Goal: Task Accomplishment & Management: Complete application form

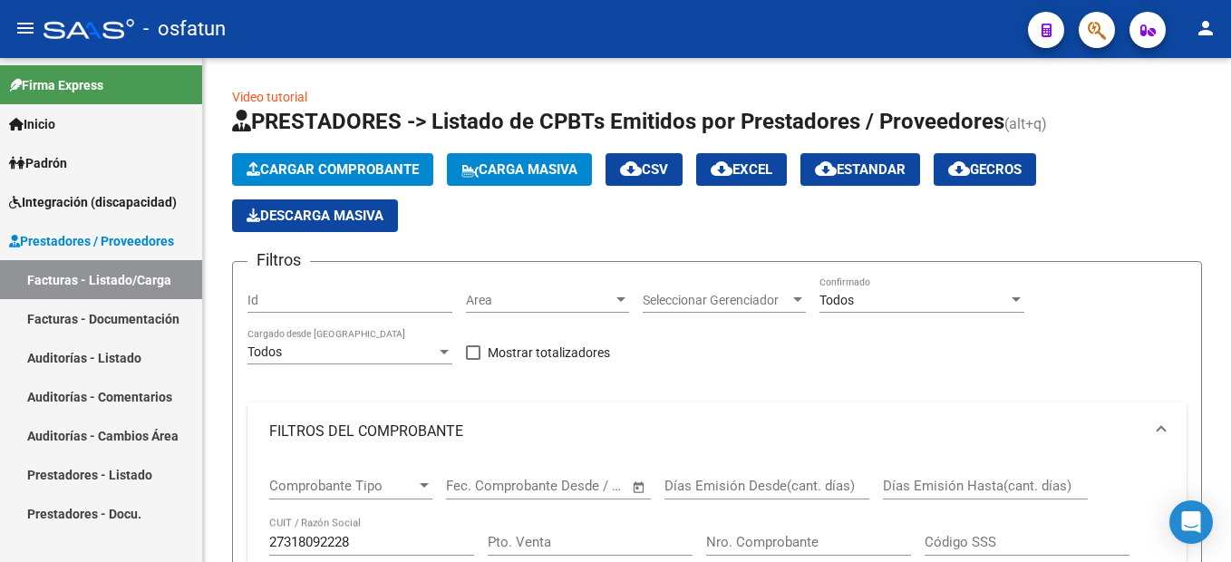
click at [126, 273] on mat-sidenav-container "Firma Express Inicio Instructivos Contacto OS Padrón Cambios de Gerenciador Pad…" at bounding box center [615, 310] width 1231 height 504
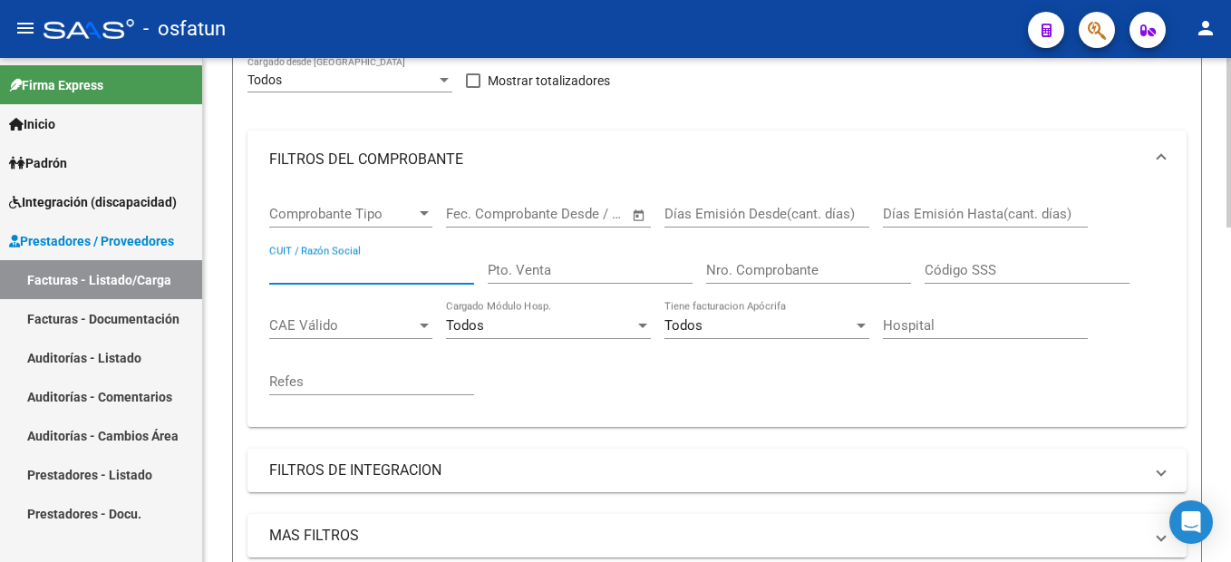
click at [773, 271] on input "Nro. Comprobante" at bounding box center [808, 270] width 205 height 16
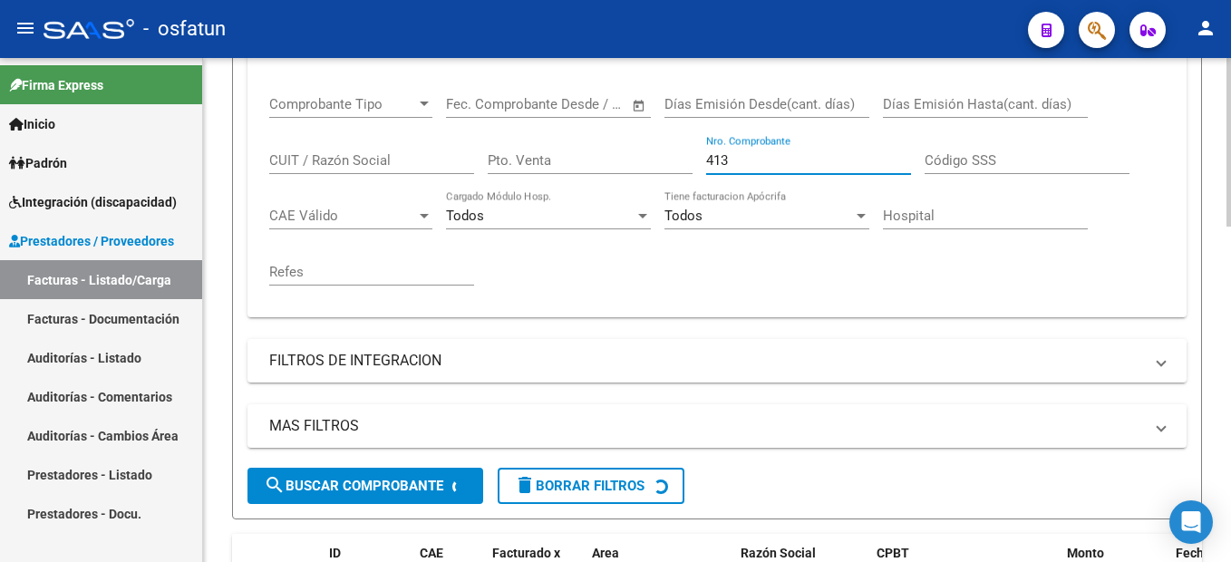
scroll to position [544, 0]
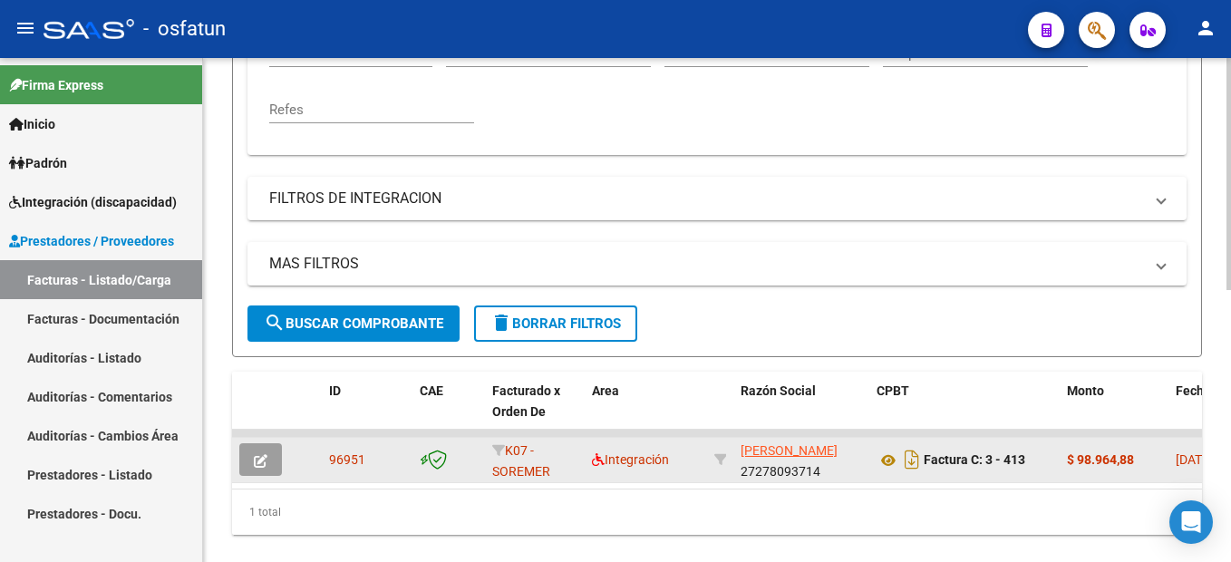
click at [256, 454] on icon "button" at bounding box center [261, 461] width 14 height 14
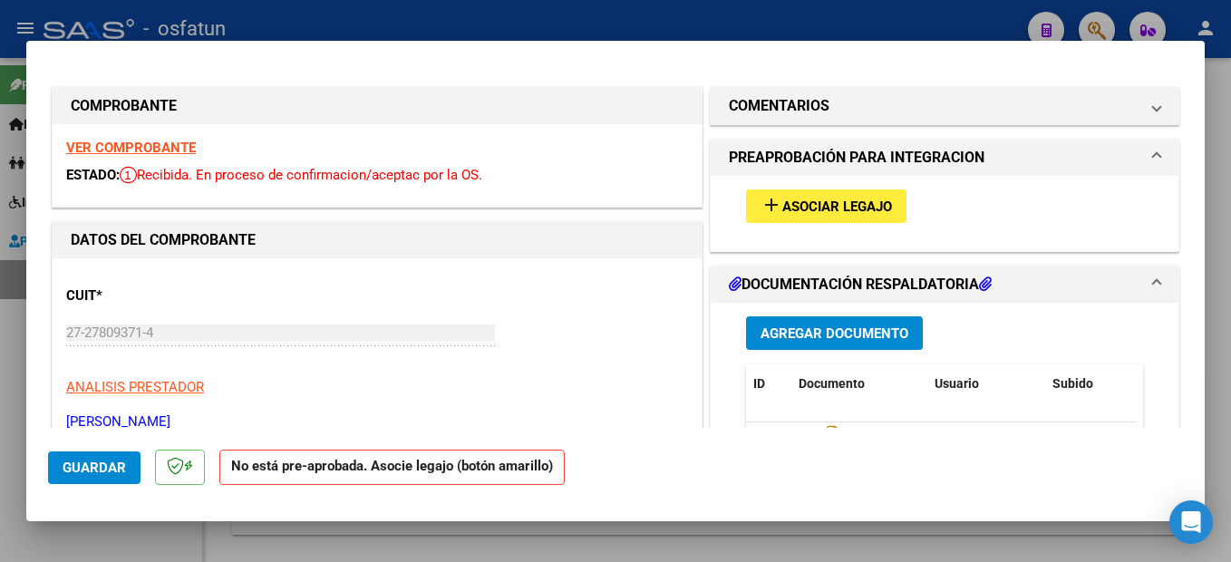
click at [876, 212] on span "Asociar Legajo" at bounding box center [837, 206] width 110 height 16
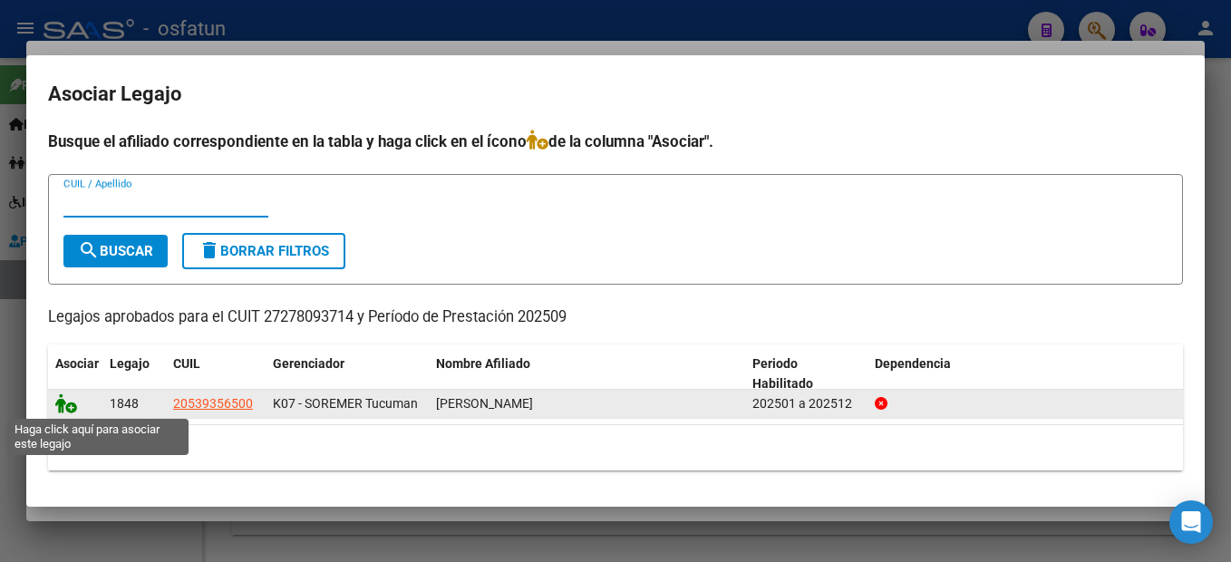
click at [68, 402] on icon at bounding box center [66, 403] width 22 height 20
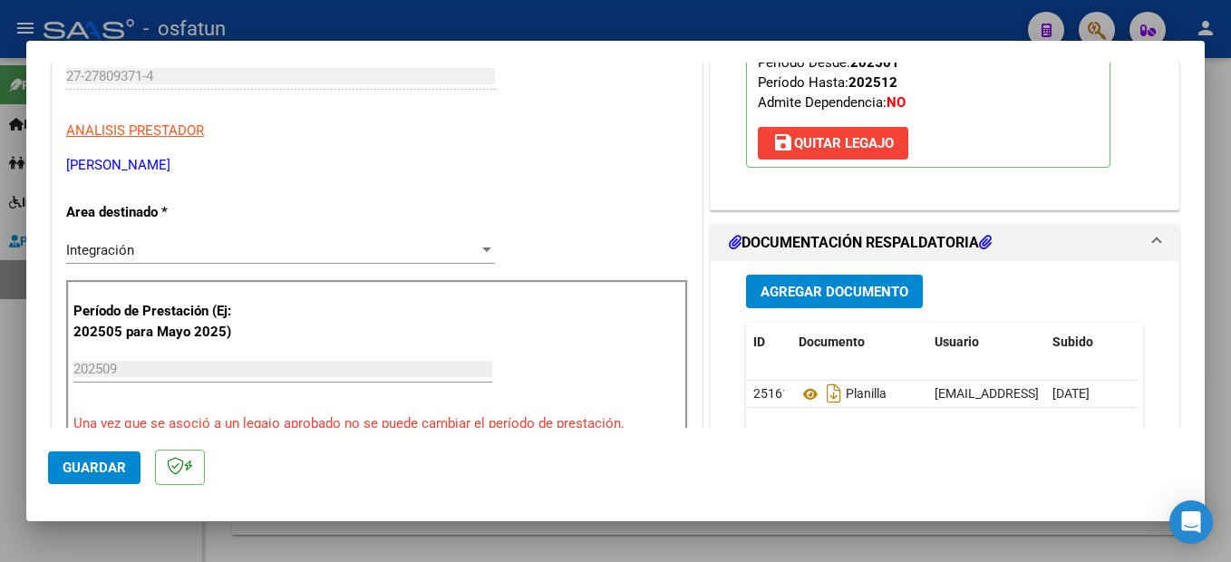
scroll to position [362, 0]
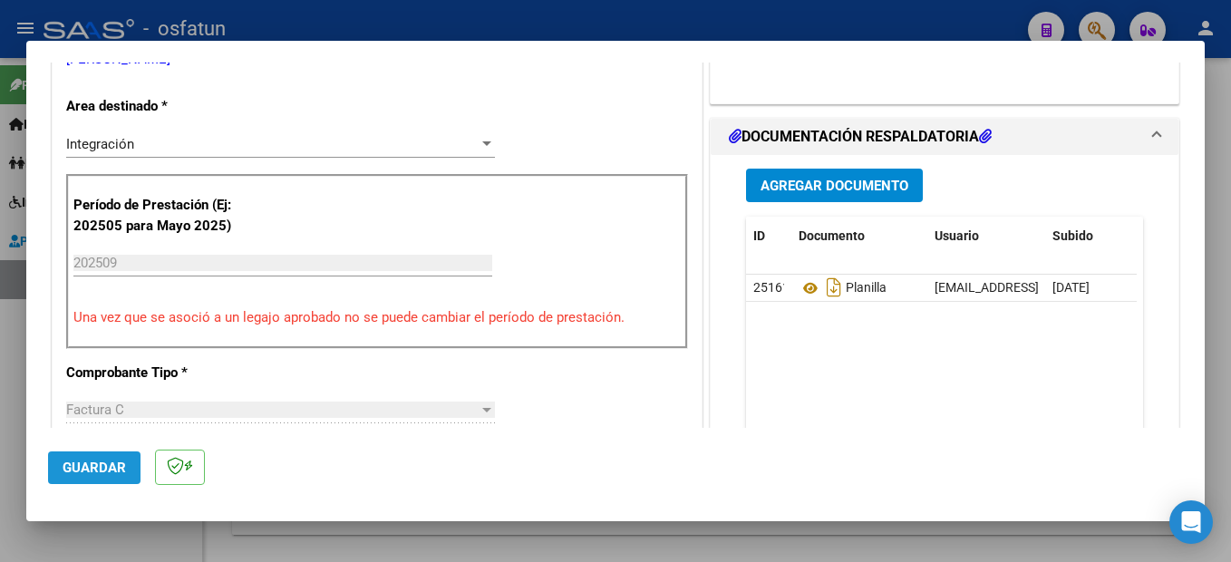
click at [96, 471] on span "Guardar" at bounding box center [94, 467] width 63 height 16
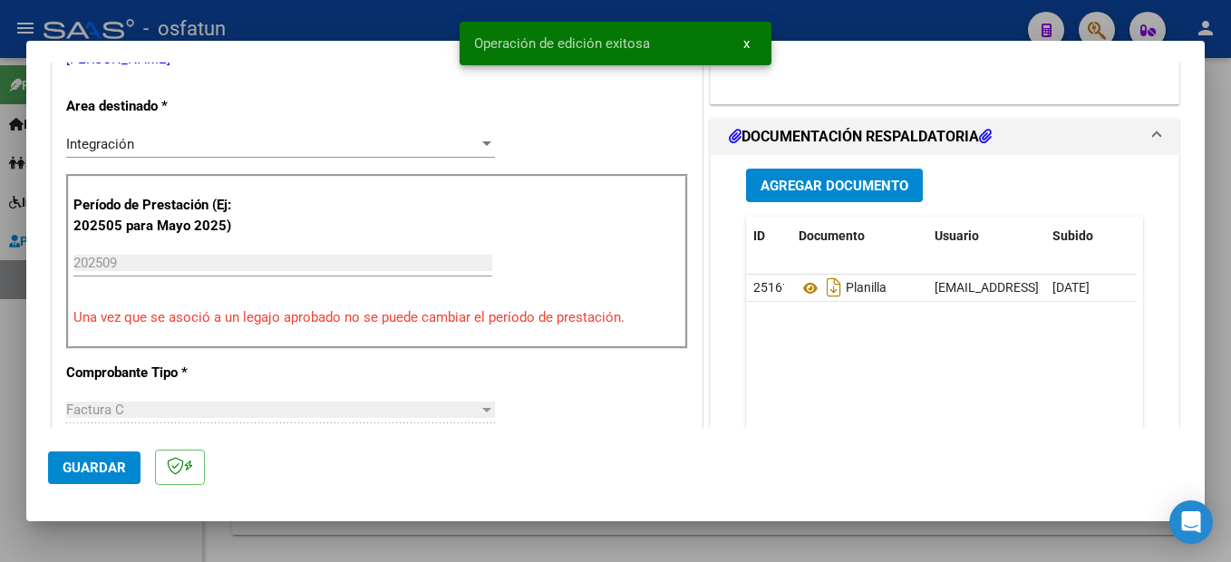
scroll to position [0, 0]
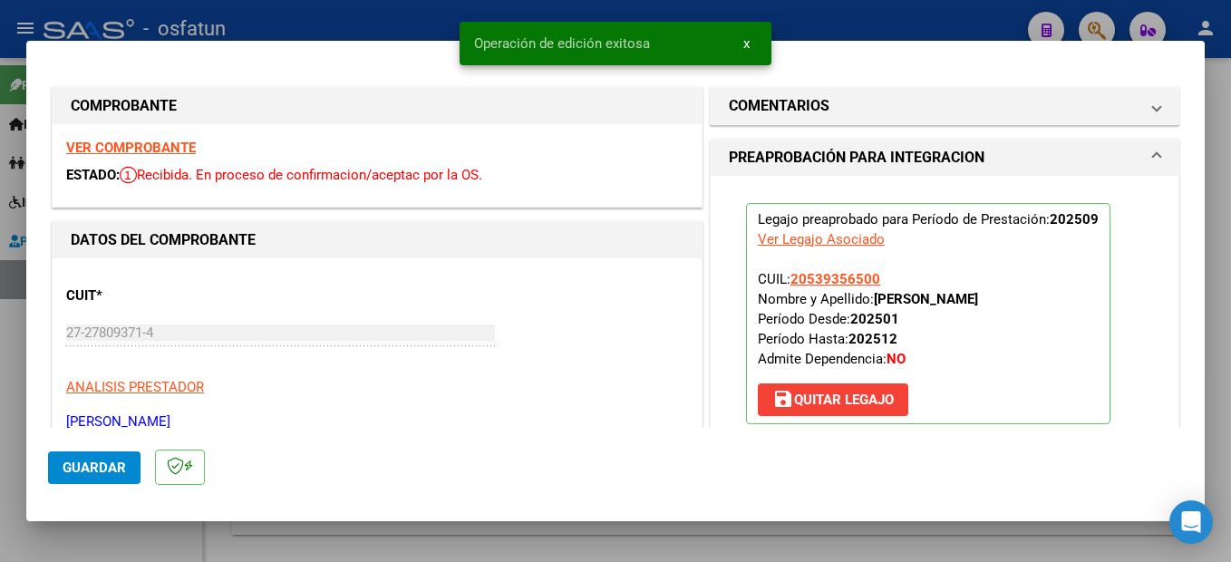
click at [1215, 306] on div at bounding box center [615, 281] width 1231 height 562
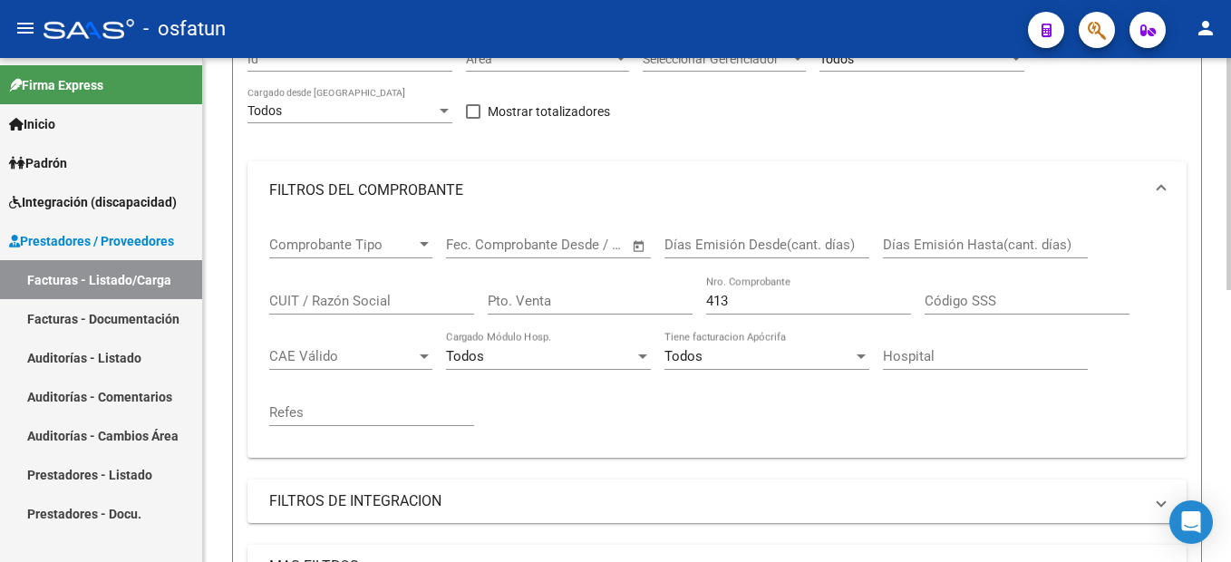
scroll to position [227, 0]
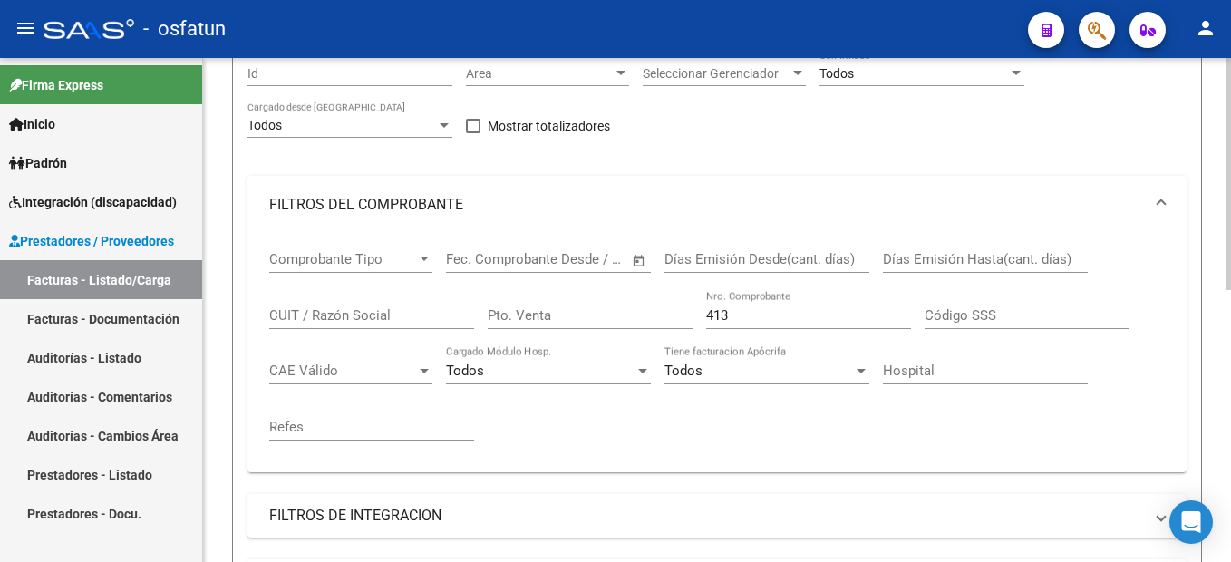
click at [744, 309] on input "413" at bounding box center [808, 315] width 205 height 16
type input "4"
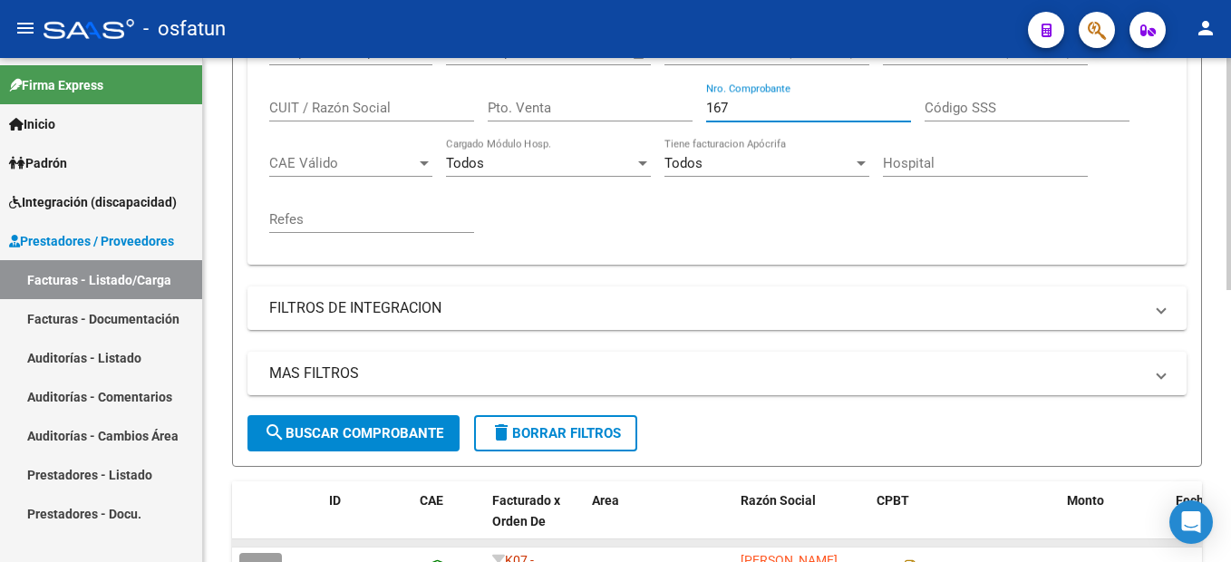
scroll to position [589, 0]
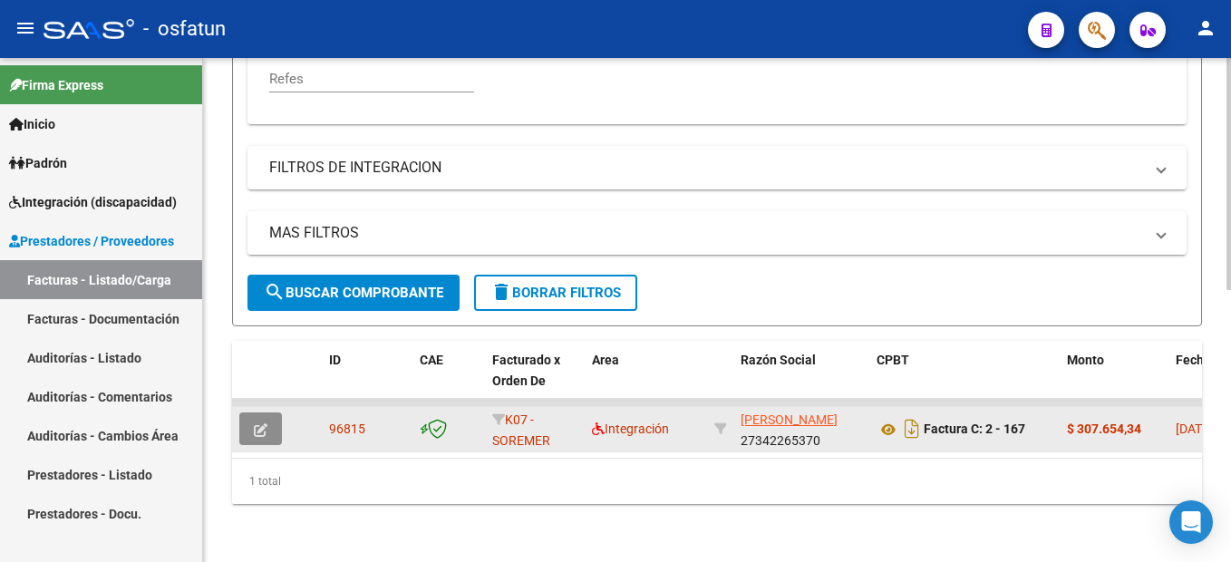
click at [266, 423] on icon "button" at bounding box center [261, 430] width 14 height 14
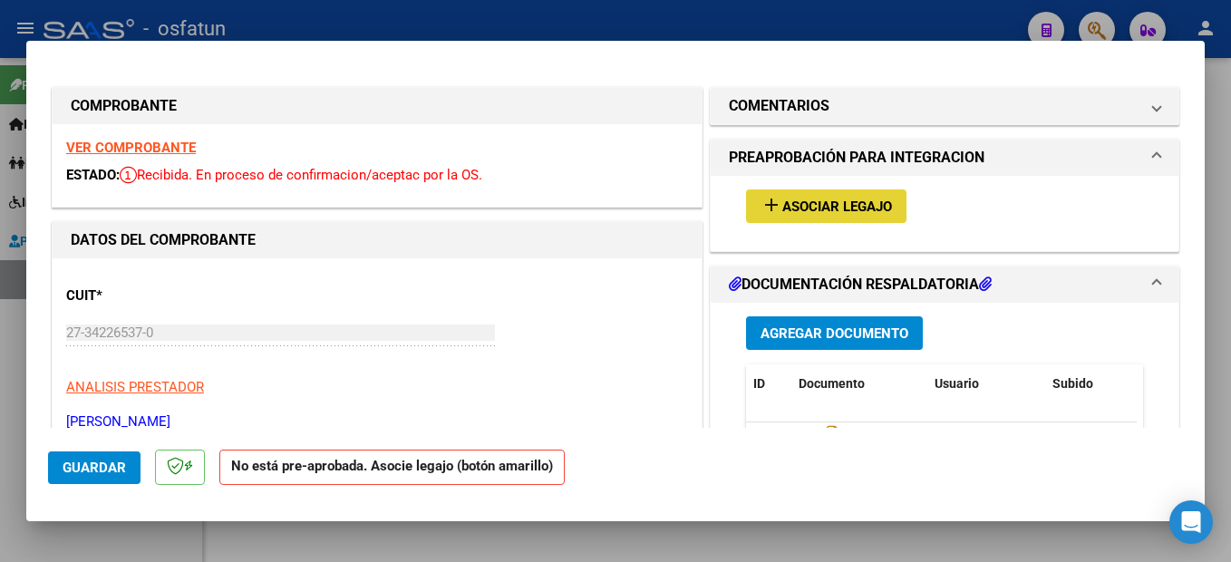
click at [876, 211] on span "Asociar Legajo" at bounding box center [837, 206] width 110 height 16
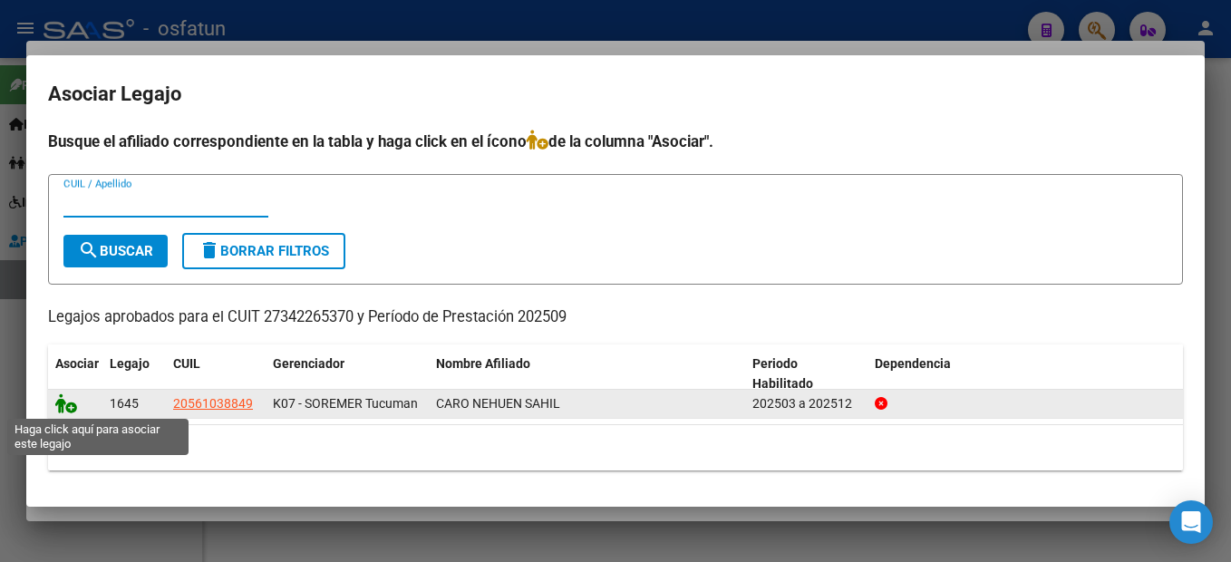
click at [62, 402] on icon at bounding box center [66, 403] width 22 height 20
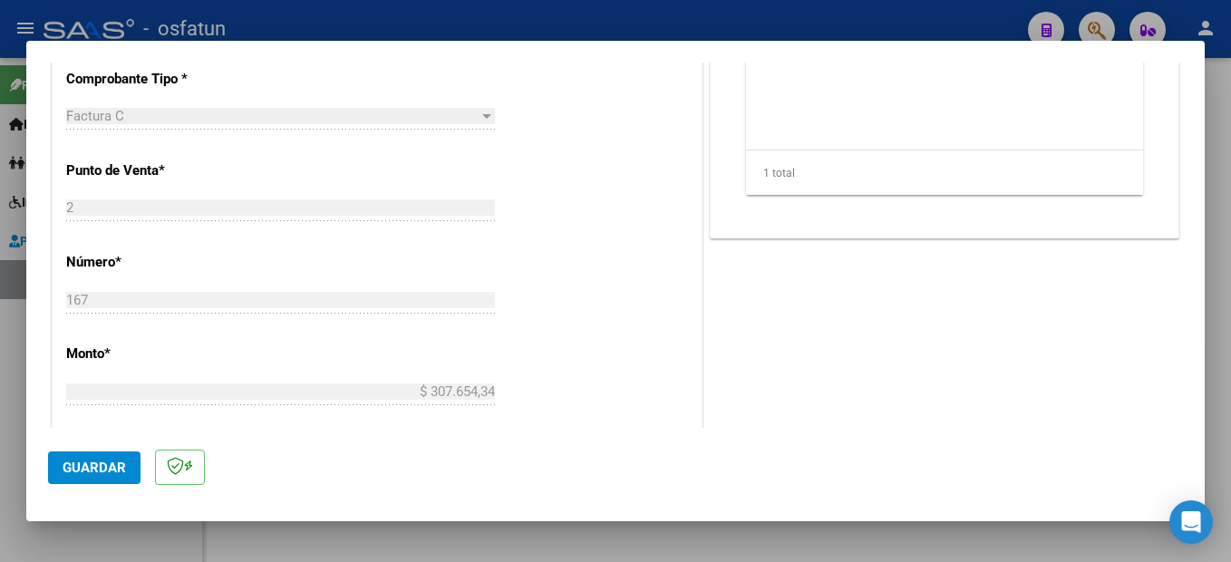
scroll to position [725, 0]
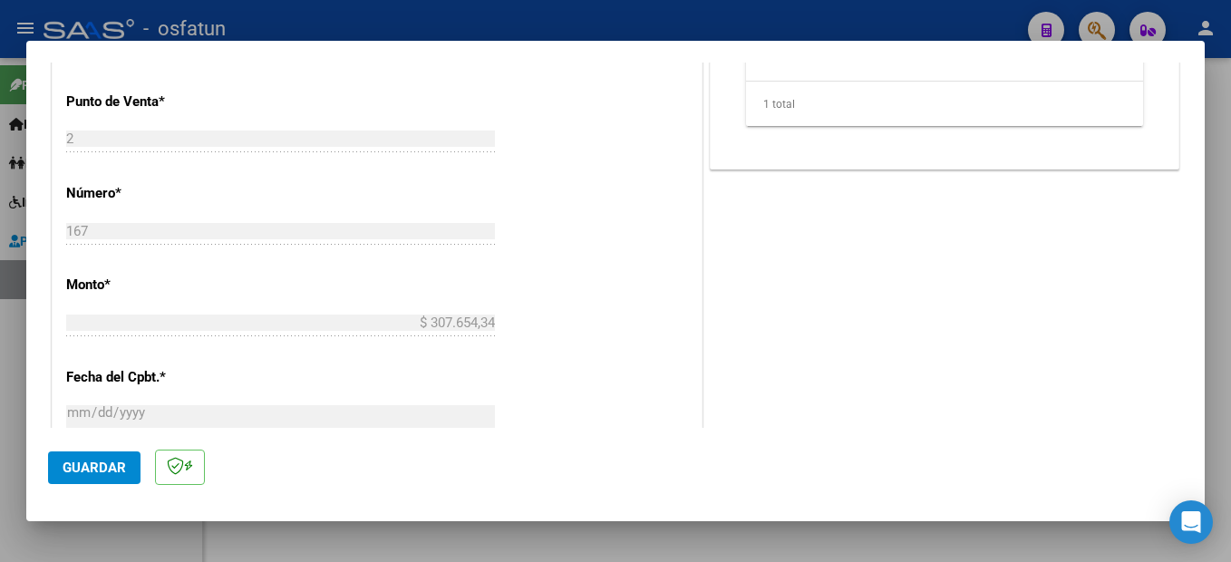
click at [107, 472] on span "Guardar" at bounding box center [94, 467] width 63 height 16
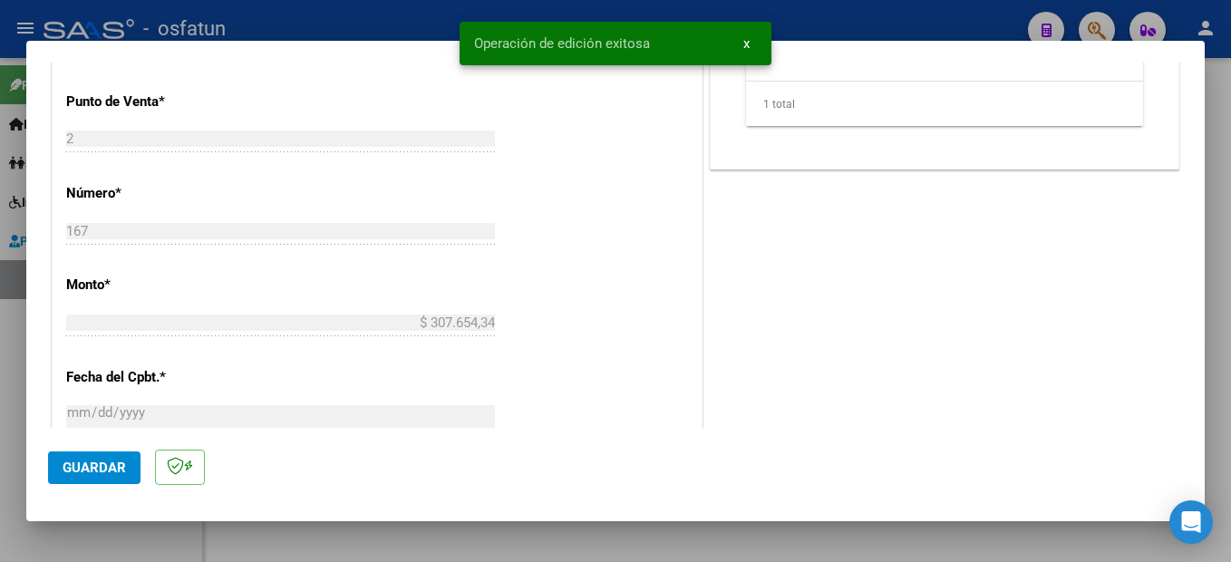
click at [1215, 385] on div at bounding box center [615, 281] width 1231 height 562
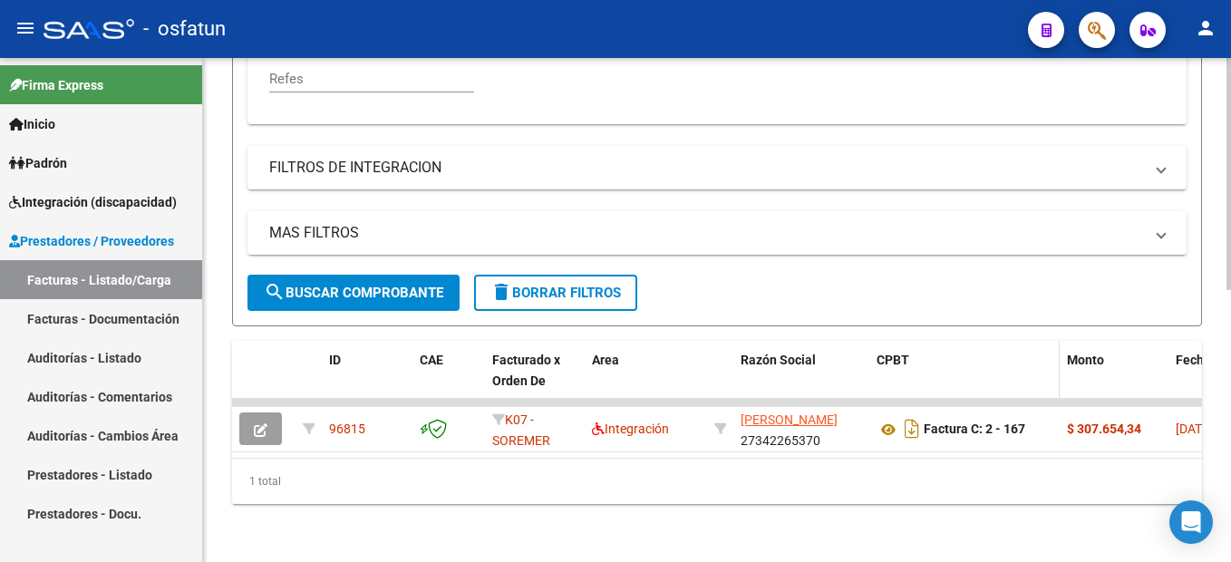
scroll to position [317, 0]
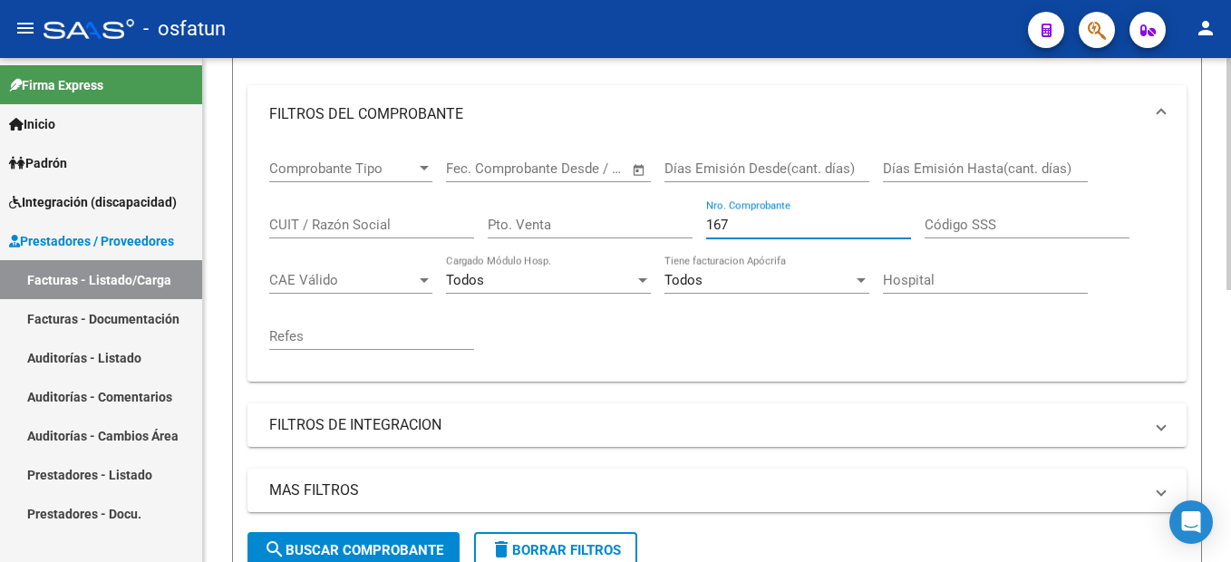
click at [809, 226] on input "167" at bounding box center [808, 225] width 205 height 16
type input "1"
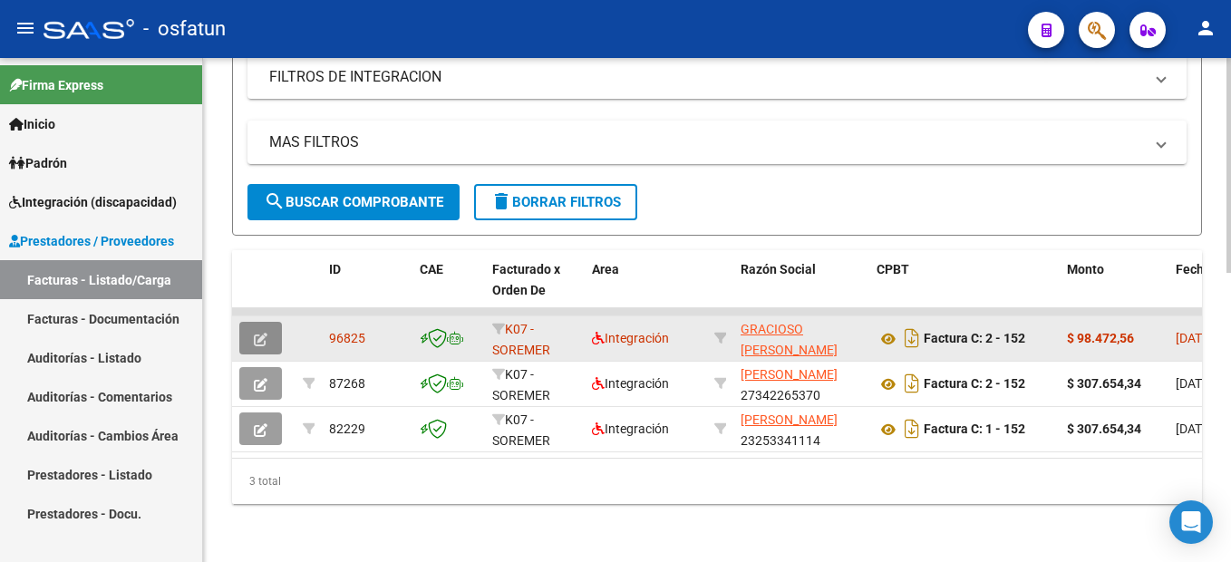
click at [256, 333] on icon "button" at bounding box center [261, 340] width 14 height 14
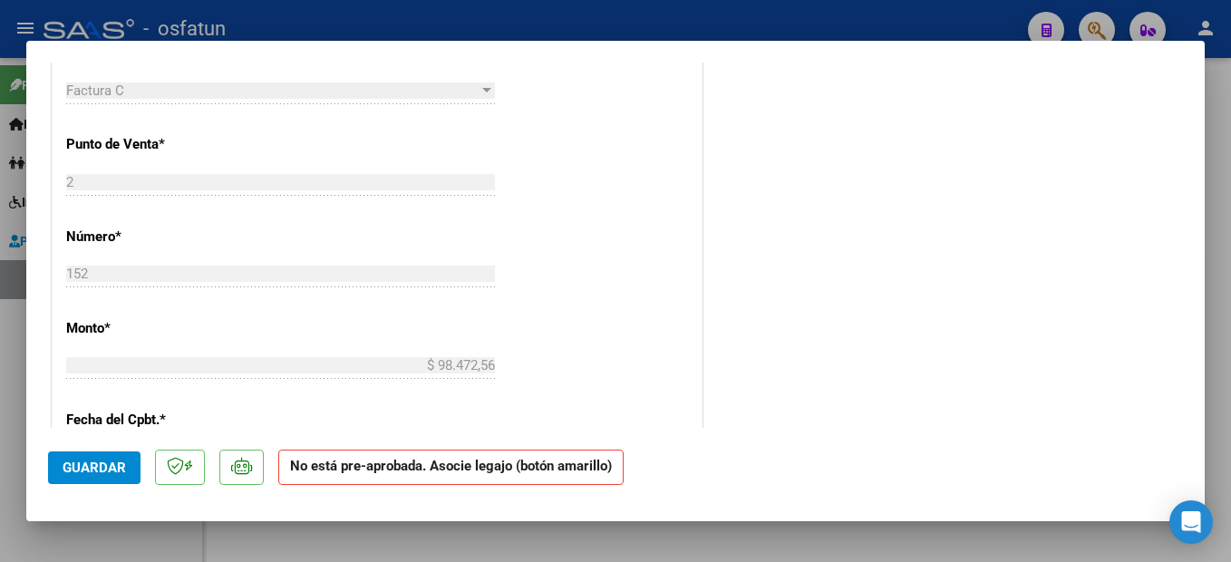
scroll to position [0, 0]
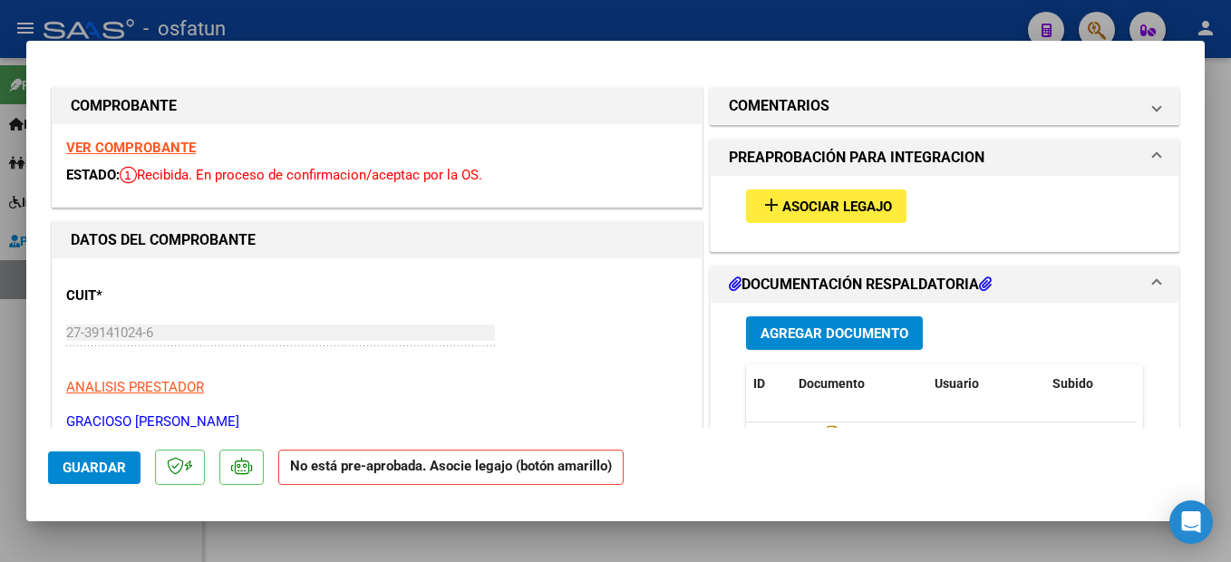
click at [855, 198] on span "Asociar Legajo" at bounding box center [837, 206] width 110 height 16
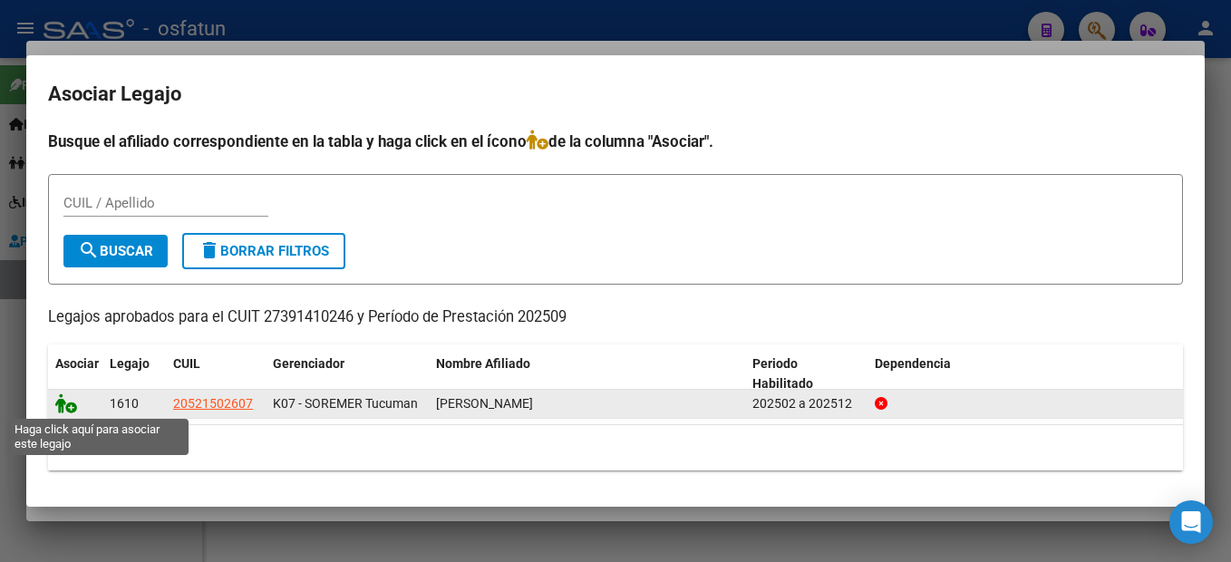
click at [68, 408] on icon at bounding box center [66, 403] width 22 height 20
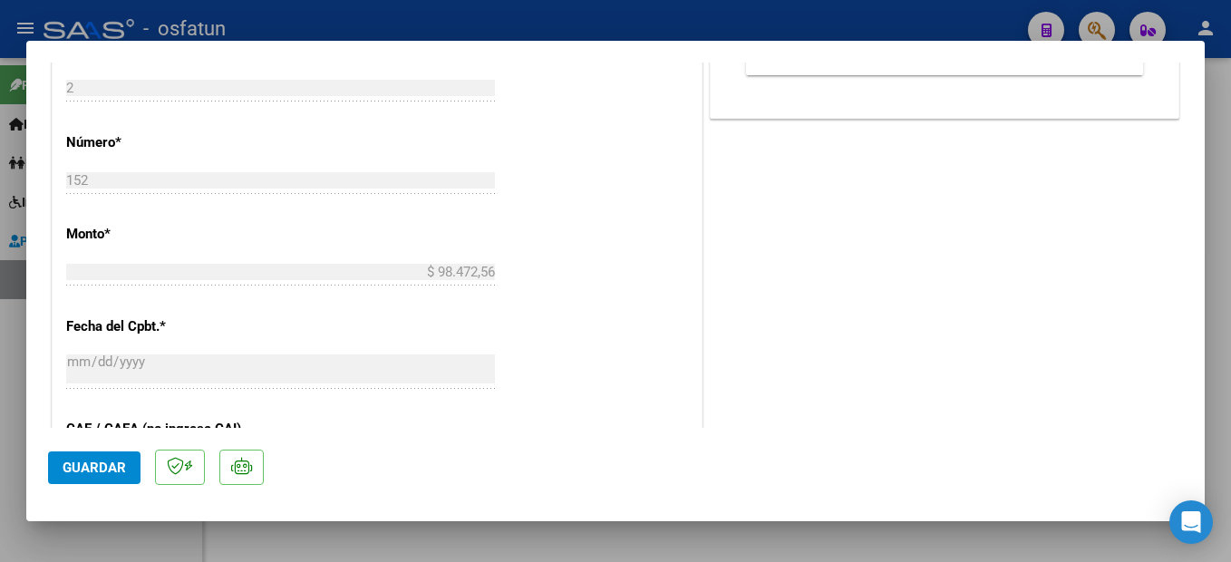
scroll to position [725, 0]
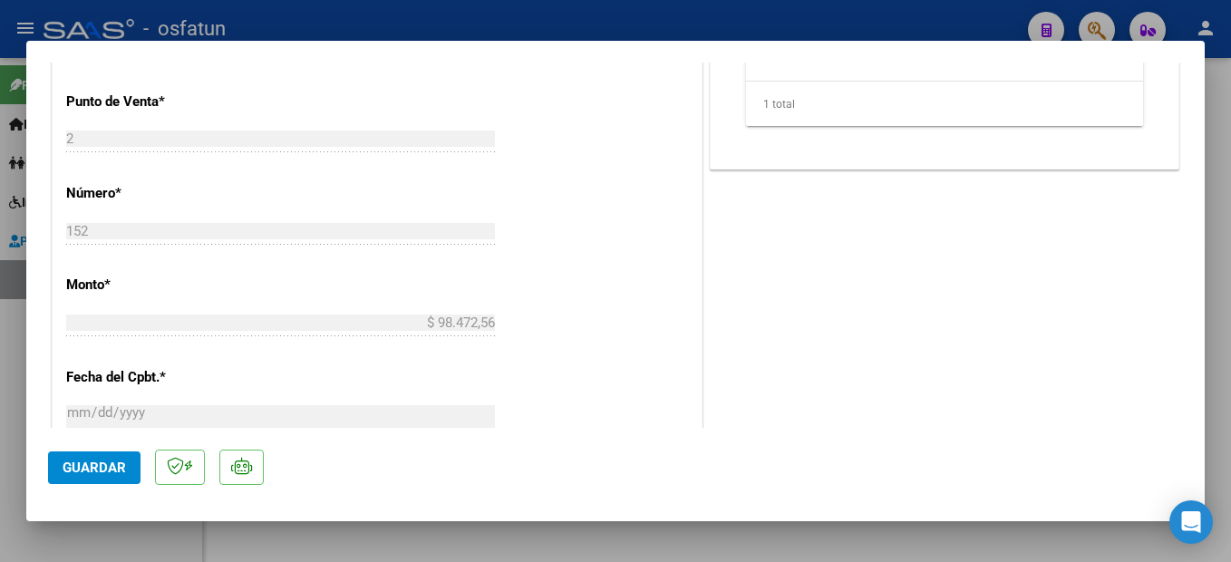
drag, startPoint x: 98, startPoint y: 466, endPoint x: 536, endPoint y: 473, distance: 437.8
click at [99, 466] on span "Guardar" at bounding box center [94, 467] width 63 height 16
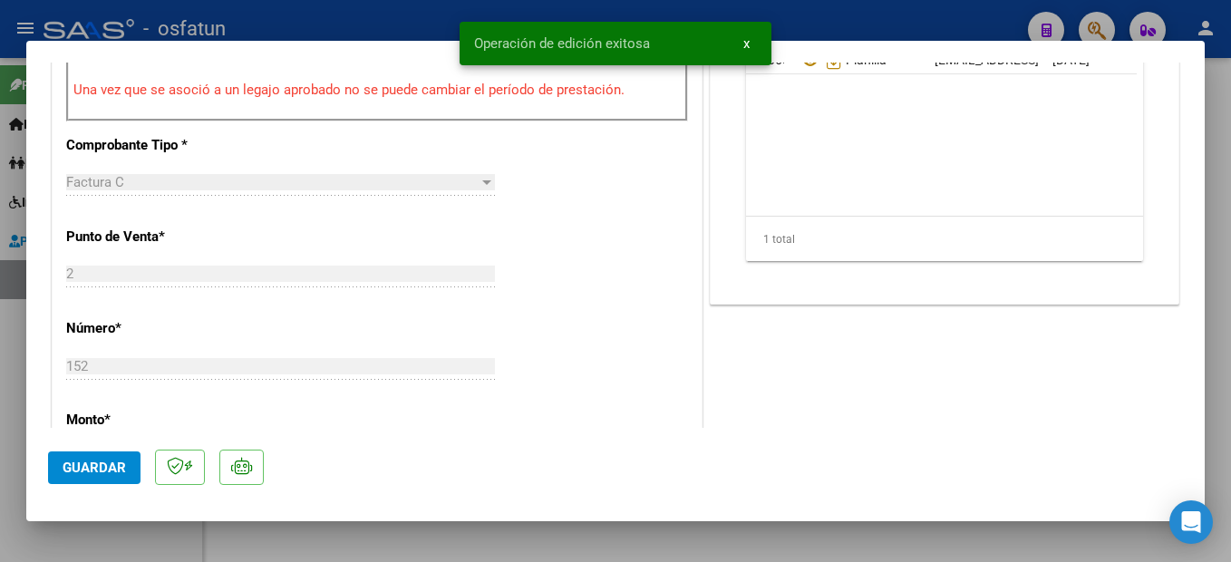
scroll to position [453, 0]
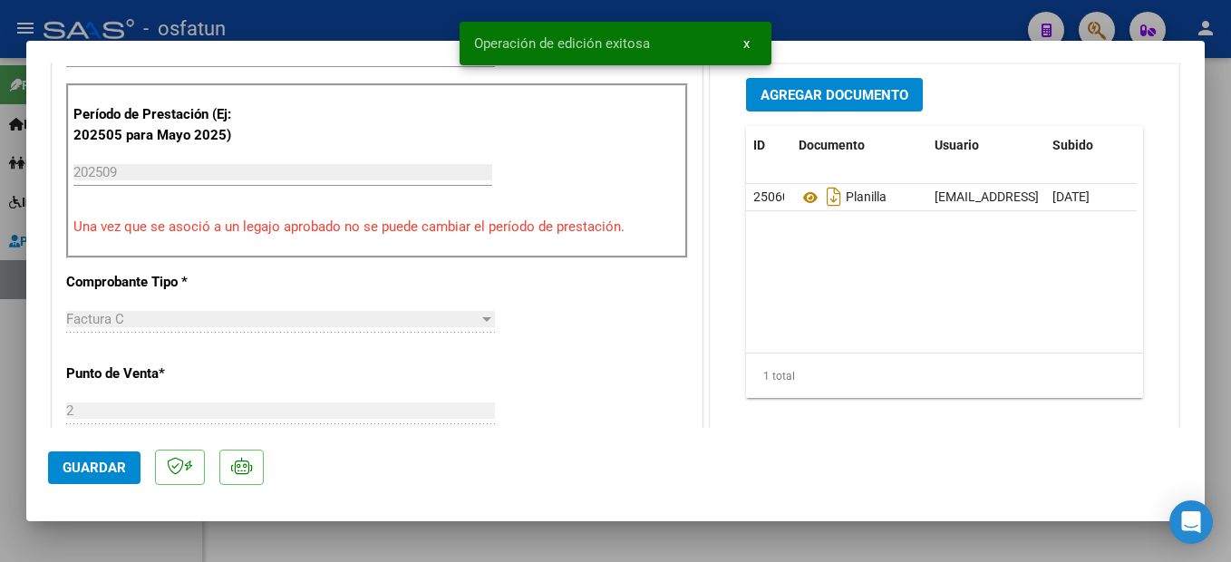
click at [1228, 400] on div at bounding box center [615, 281] width 1231 height 562
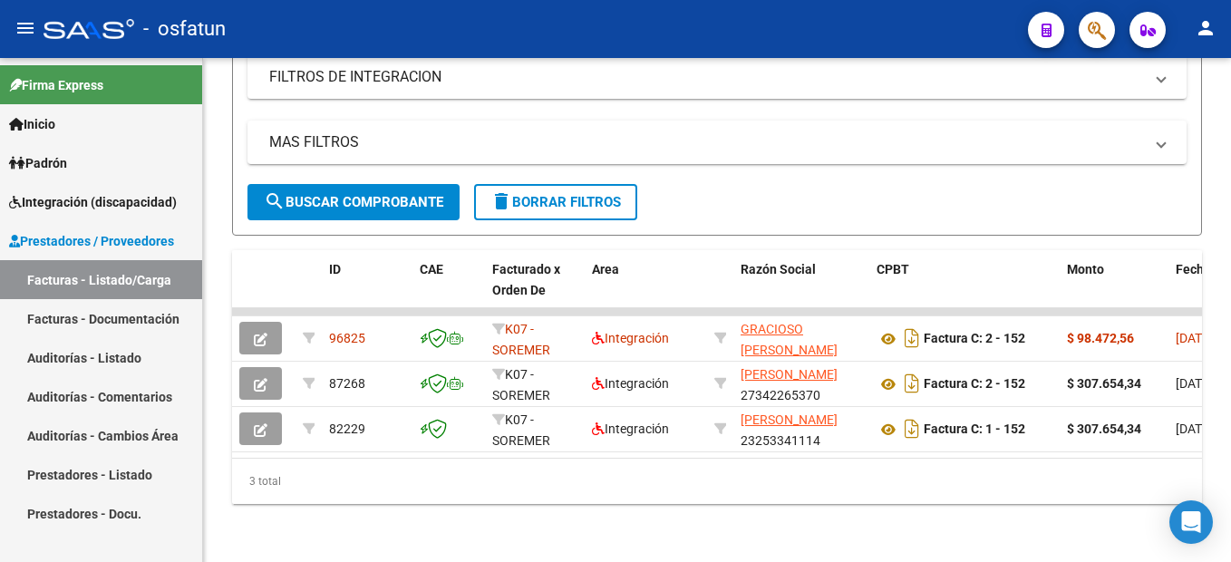
scroll to position [227, 0]
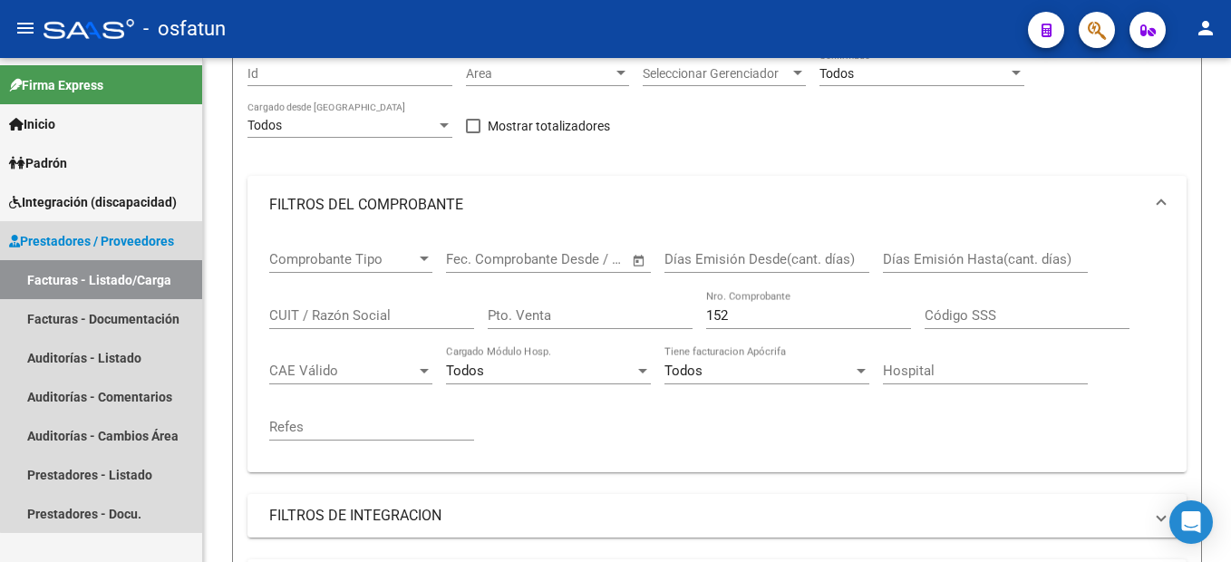
click at [125, 281] on link "Facturas - Listado/Carga" at bounding box center [101, 279] width 202 height 39
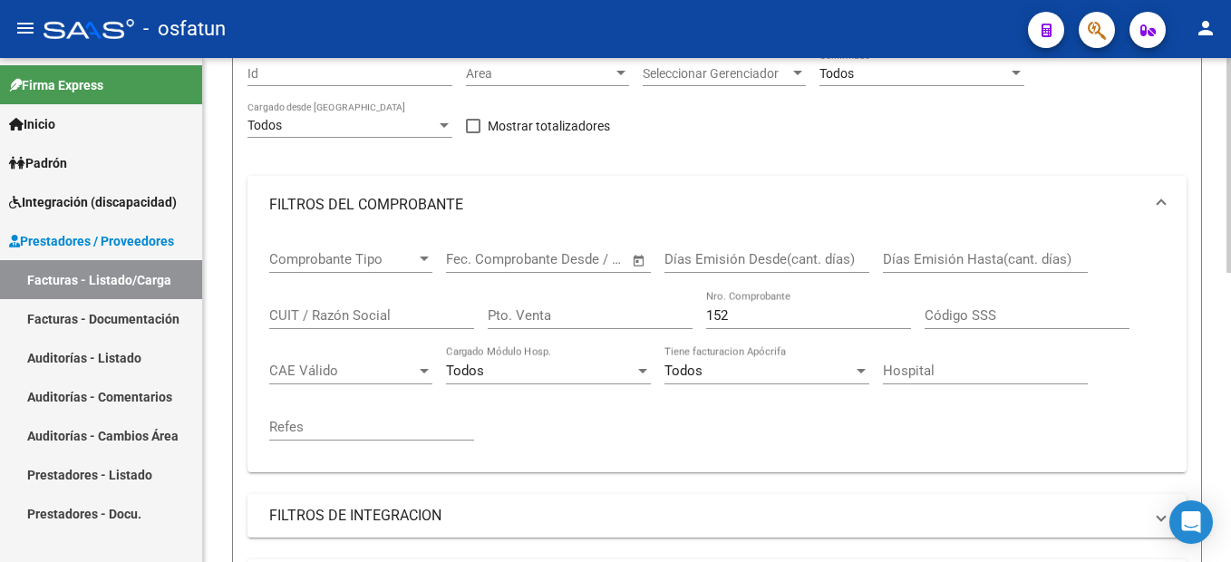
click at [738, 316] on input "152" at bounding box center [808, 315] width 205 height 16
type input "1"
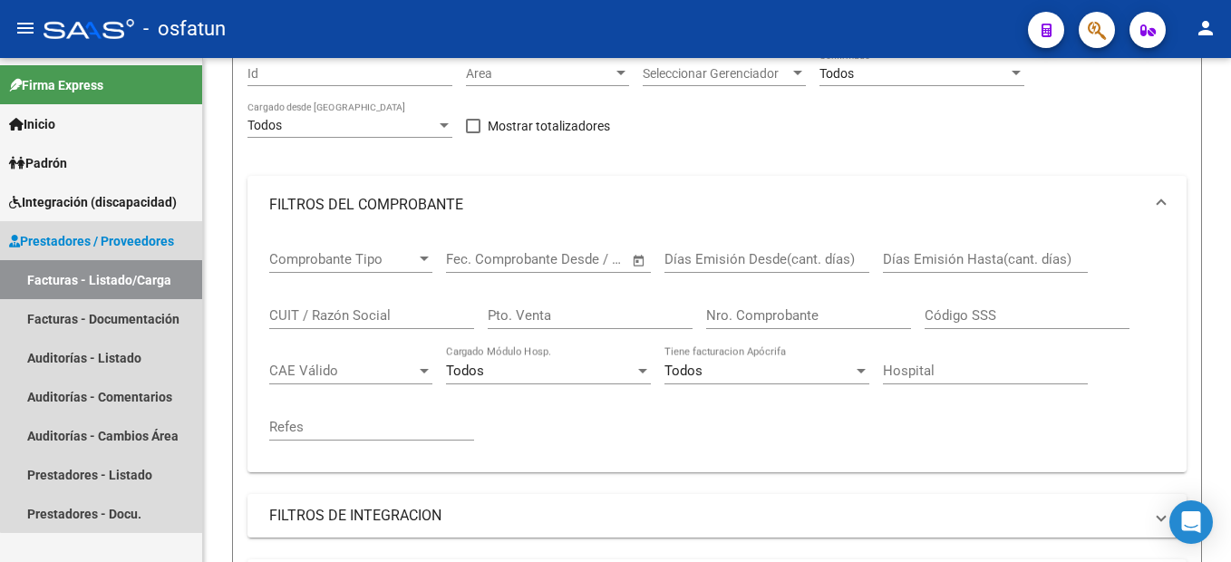
click at [144, 275] on link "Facturas - Listado/Carga" at bounding box center [101, 279] width 202 height 39
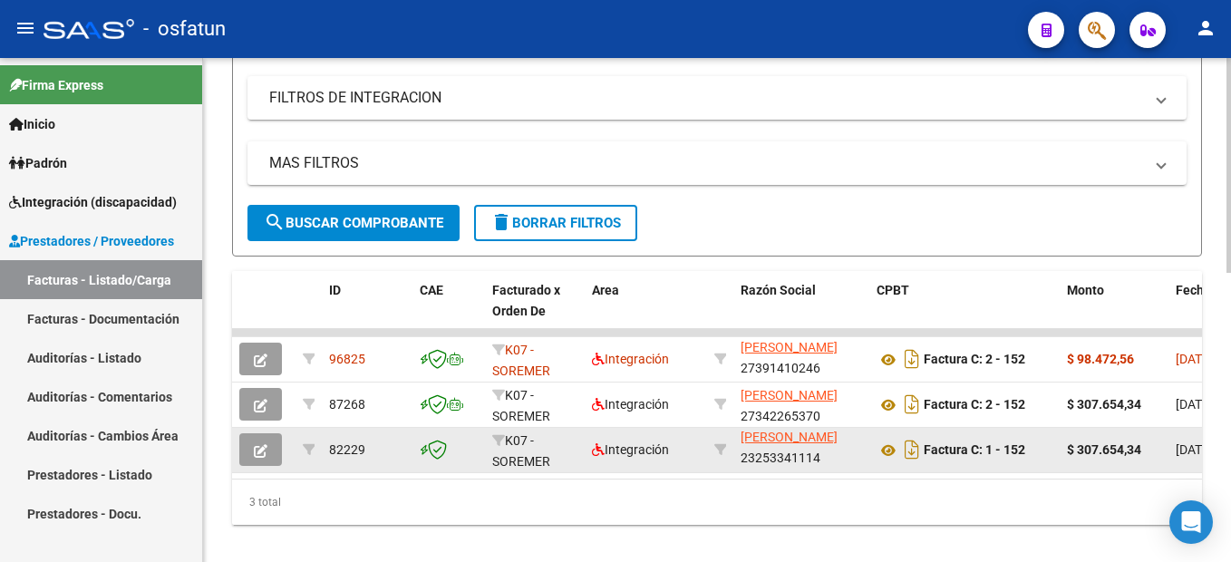
scroll to position [680, 0]
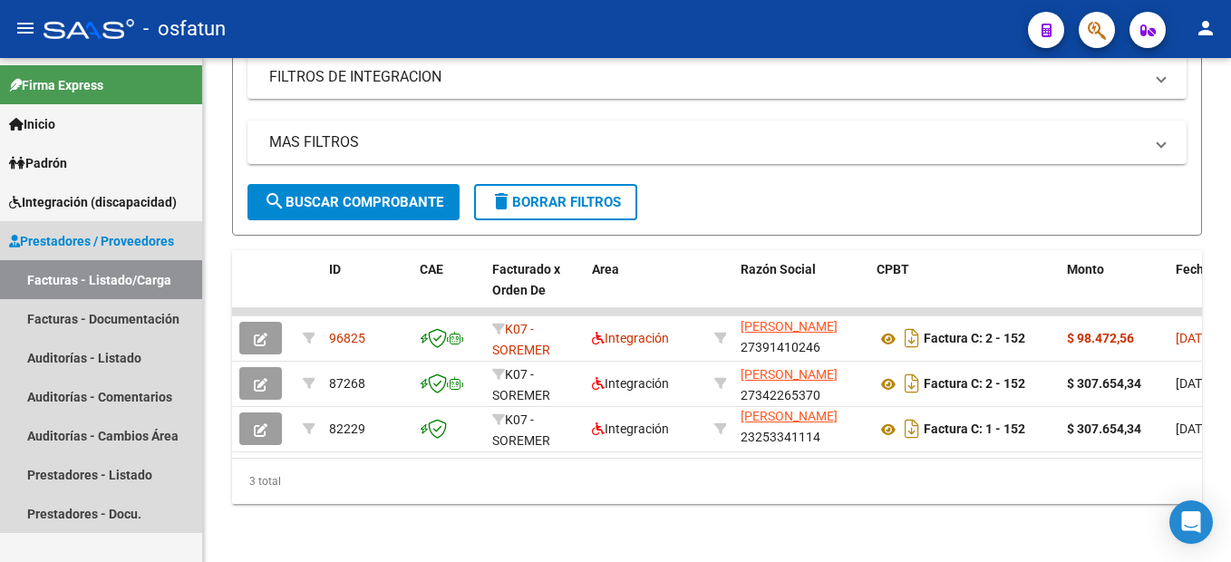
click at [123, 274] on link "Facturas - Listado/Carga" at bounding box center [101, 279] width 202 height 39
click at [148, 290] on link "Facturas - Listado/Carga" at bounding box center [101, 279] width 202 height 39
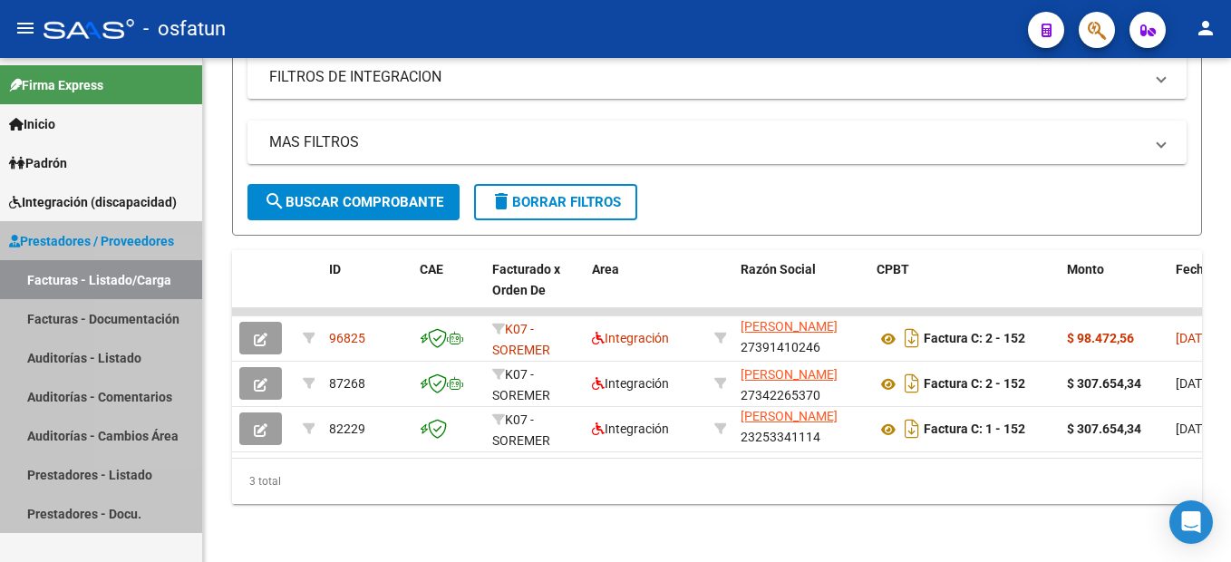
click at [148, 290] on link "Facturas - Listado/Carga" at bounding box center [101, 279] width 202 height 39
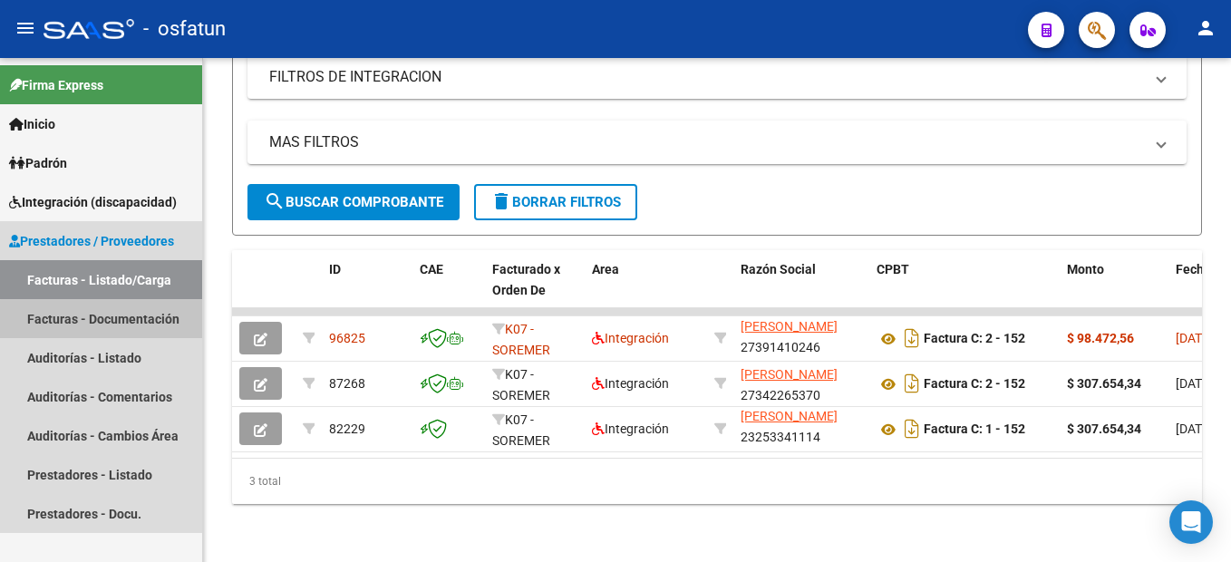
click at [121, 320] on link "Facturas - Documentación" at bounding box center [101, 318] width 202 height 39
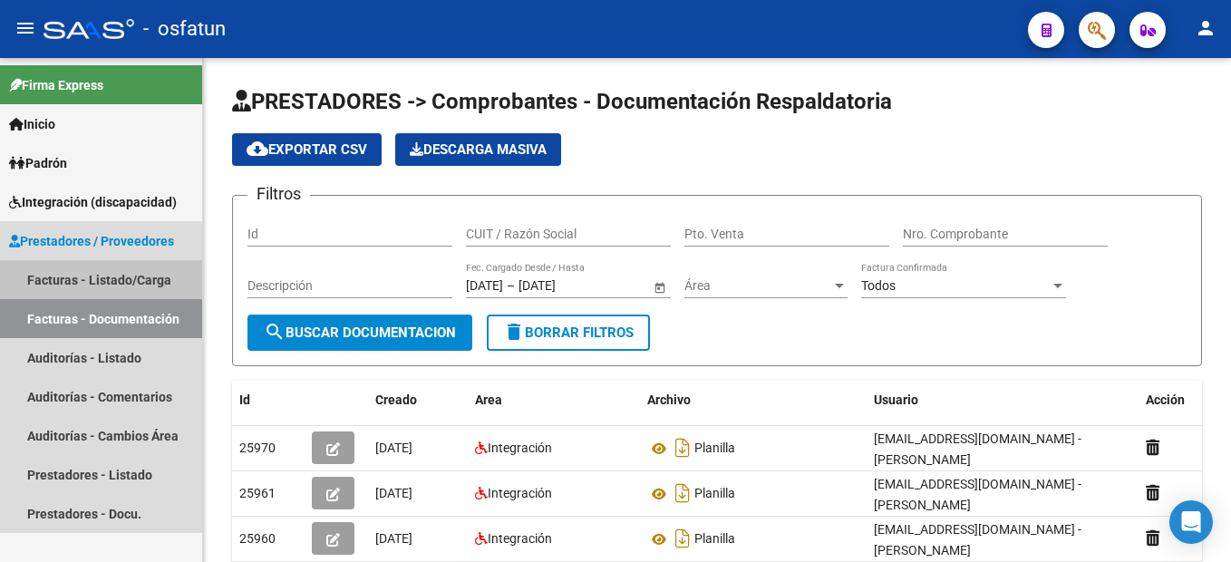
click at [117, 274] on link "Facturas - Listado/Carga" at bounding box center [101, 279] width 202 height 39
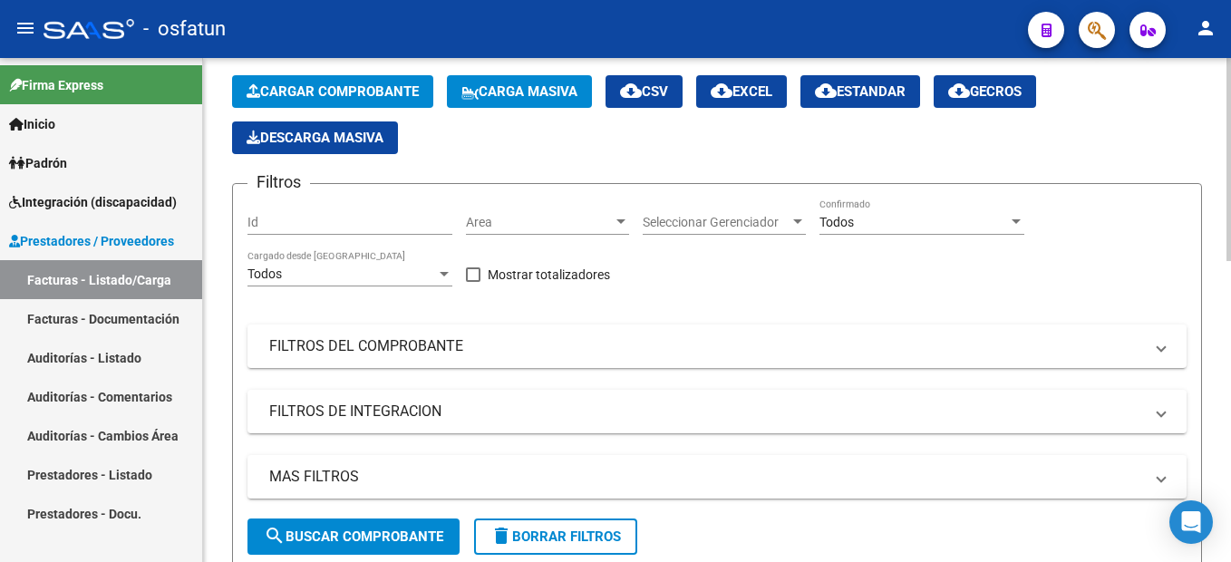
scroll to position [181, 0]
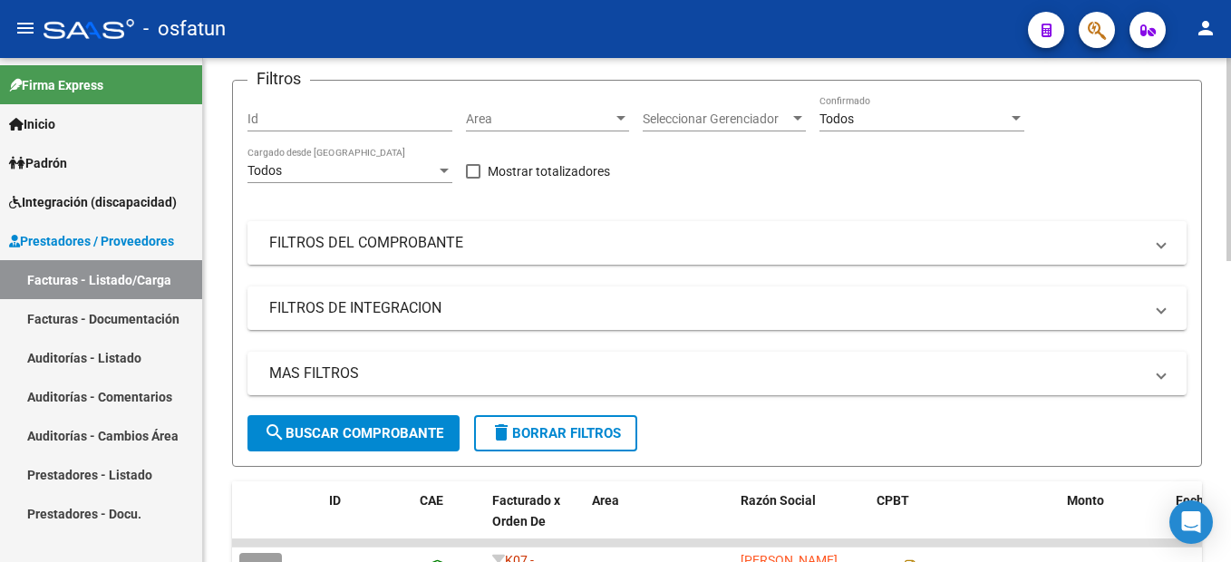
click at [390, 248] on mat-panel-title "FILTROS DEL COMPROBANTE" at bounding box center [706, 243] width 874 height 20
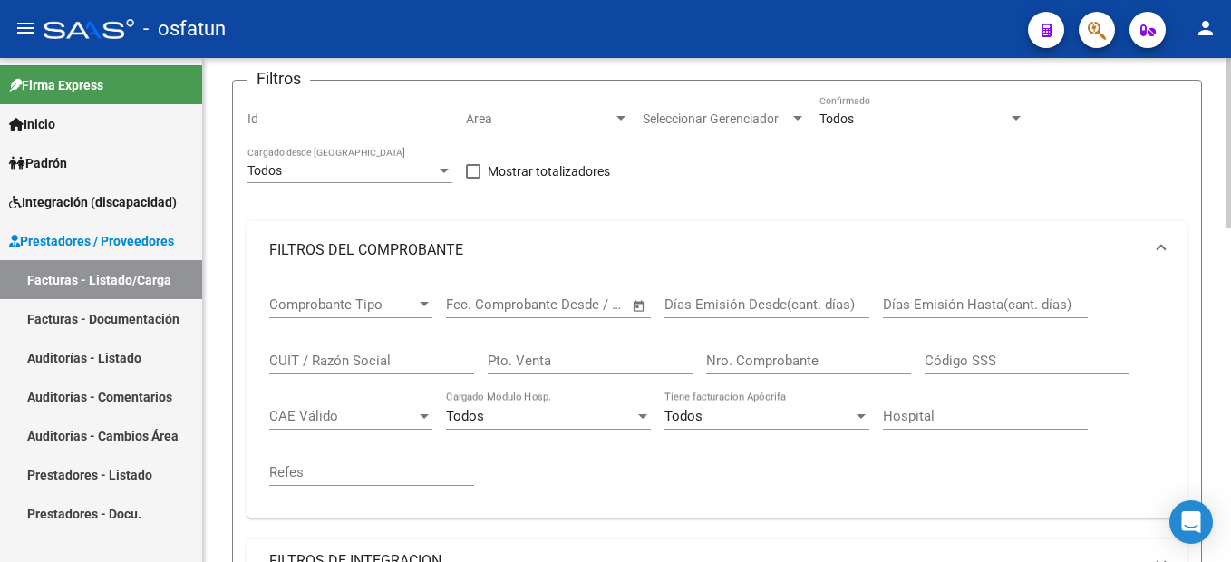
drag, startPoint x: 777, startPoint y: 367, endPoint x: 786, endPoint y: 355, distance: 14.9
click at [778, 365] on input "Nro. Comprobante" at bounding box center [808, 361] width 205 height 16
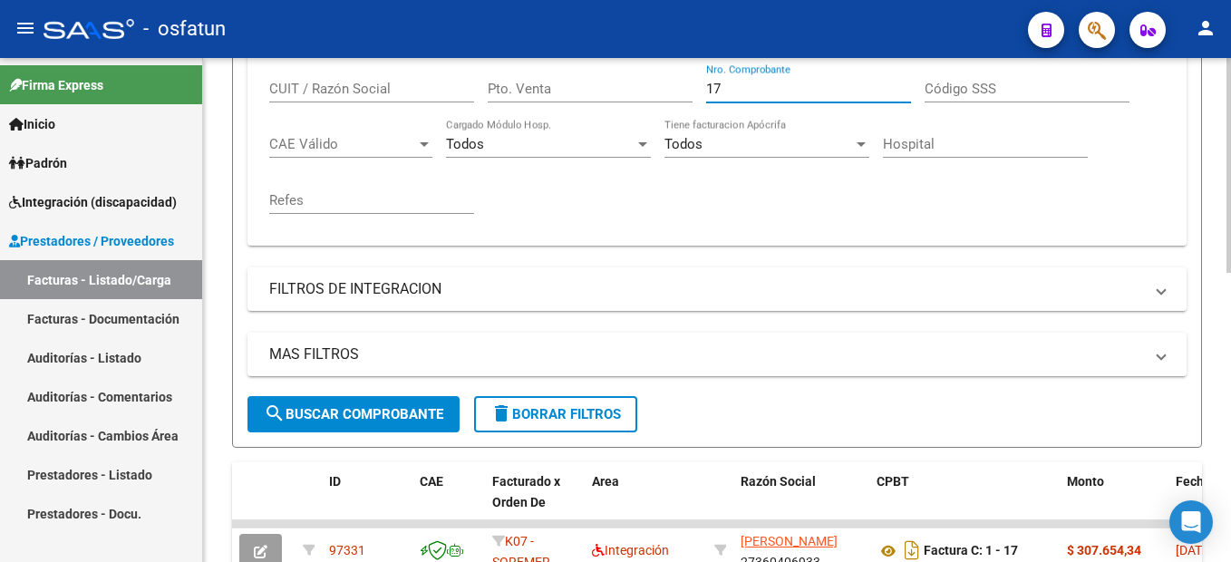
scroll to position [680, 0]
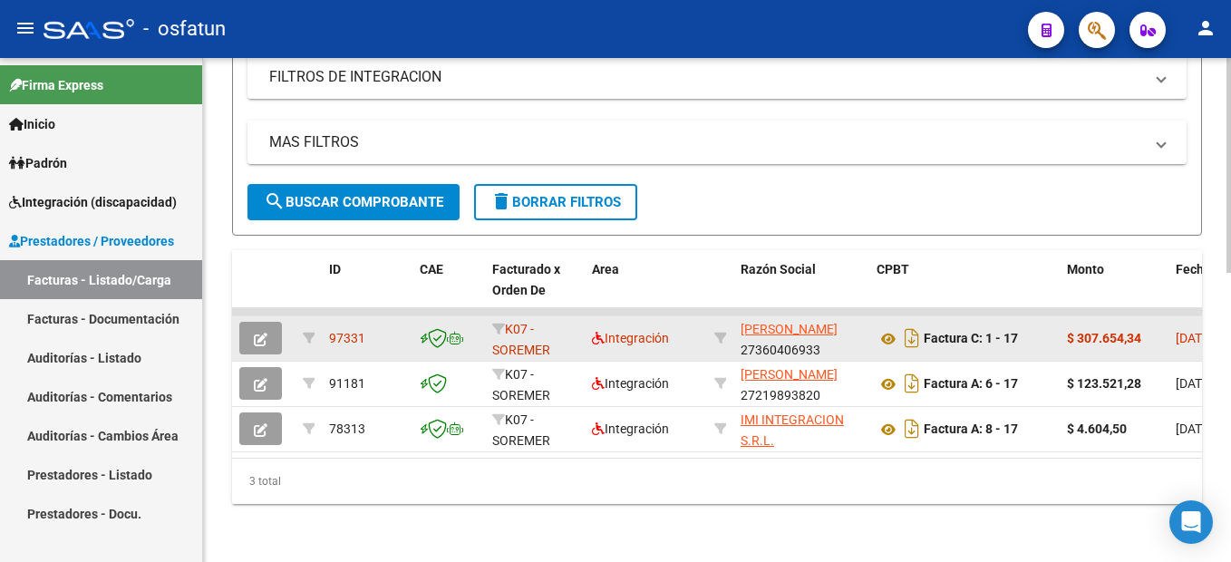
type input "17"
click at [262, 333] on icon "button" at bounding box center [261, 340] width 14 height 14
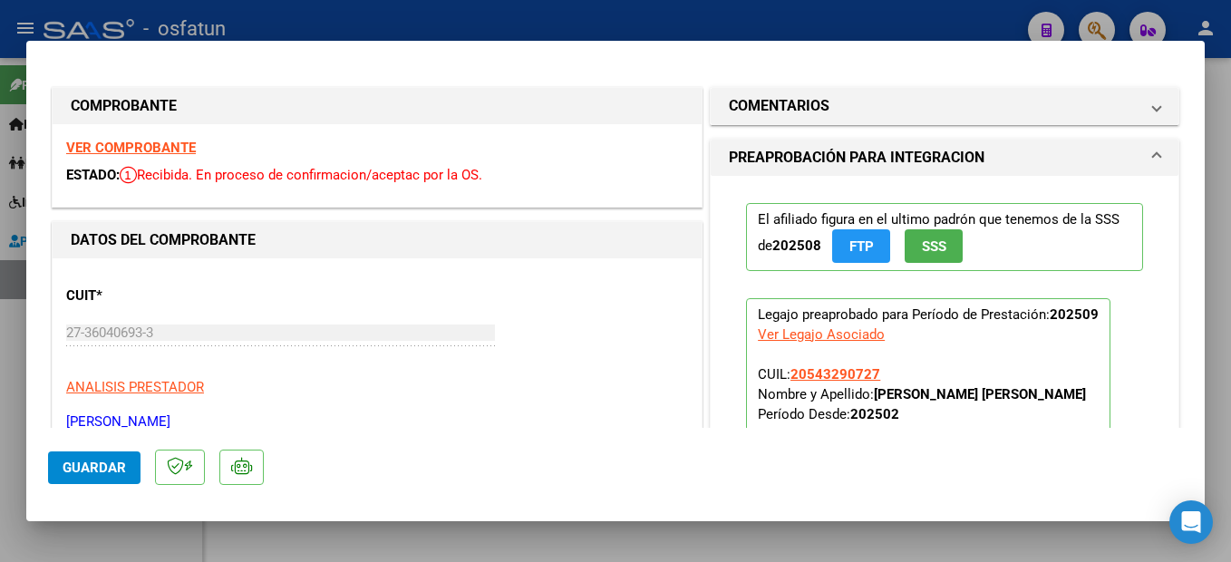
click at [157, 150] on strong "VER COMPROBANTE" at bounding box center [131, 148] width 130 height 16
drag, startPoint x: 1215, startPoint y: 168, endPoint x: 1011, endPoint y: 181, distance: 204.4
click at [1216, 166] on div at bounding box center [615, 281] width 1231 height 562
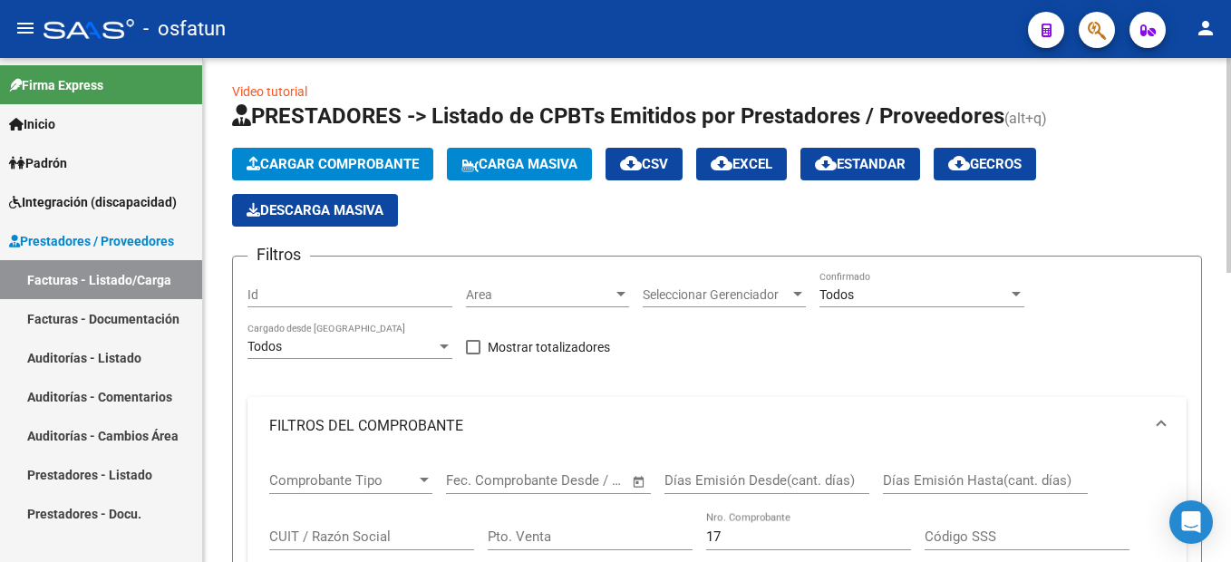
scroll to position [0, 0]
